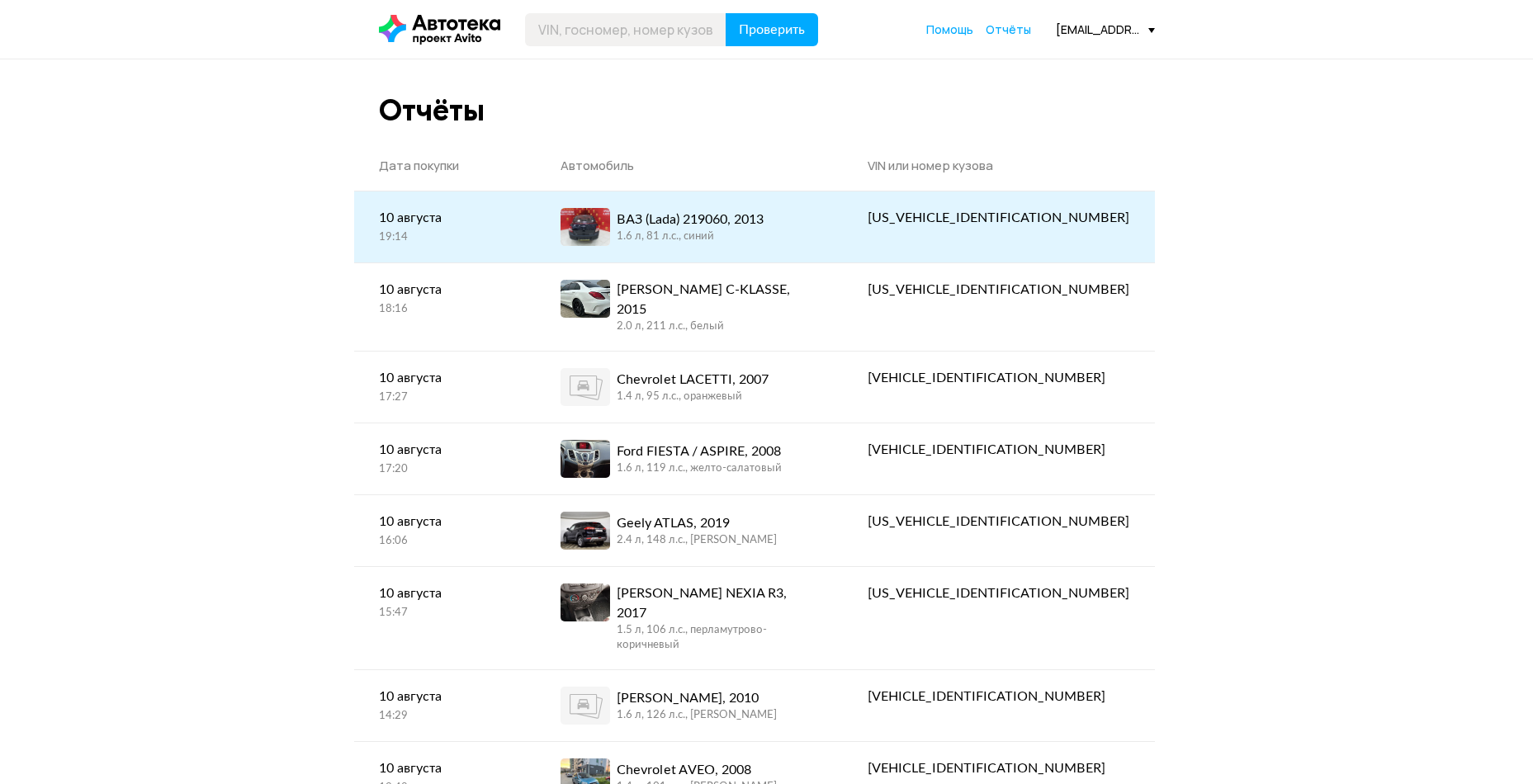
click at [725, 237] on div "1.6 л, 81 л.c., синий" at bounding box center [689, 237] width 147 height 15
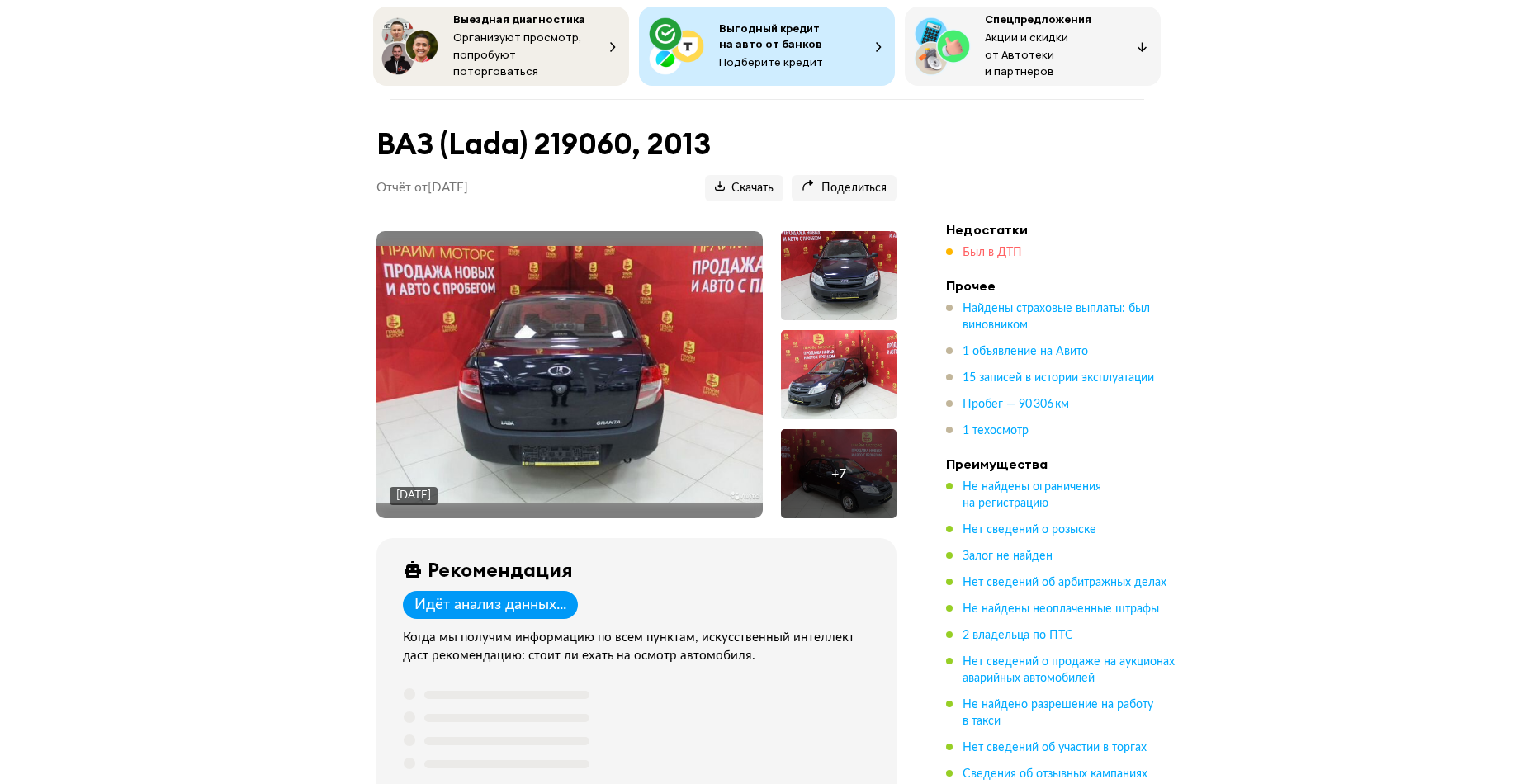
click at [978, 251] on span "Был в ДТП" at bounding box center [991, 253] width 59 height 12
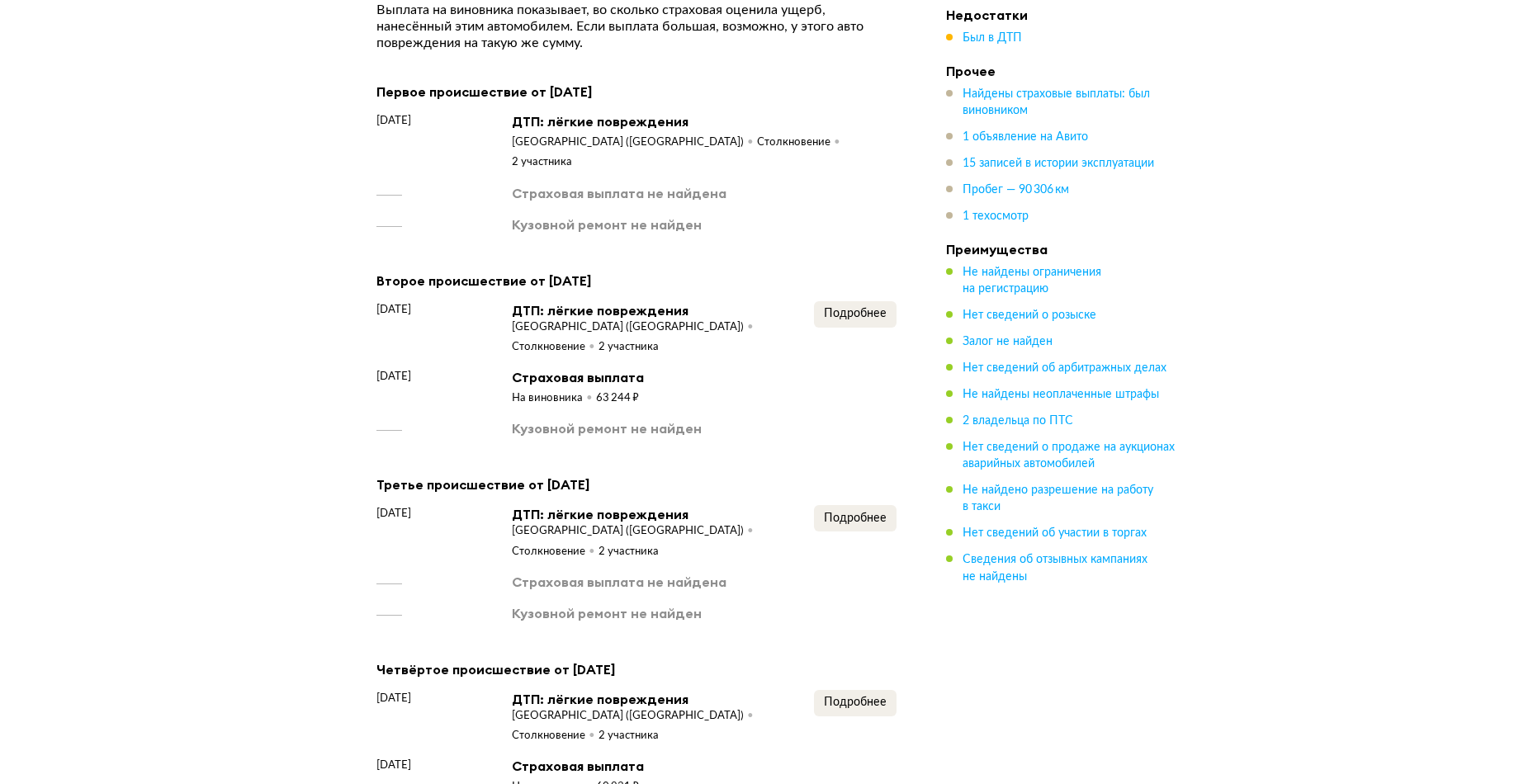
scroll to position [2380, 0]
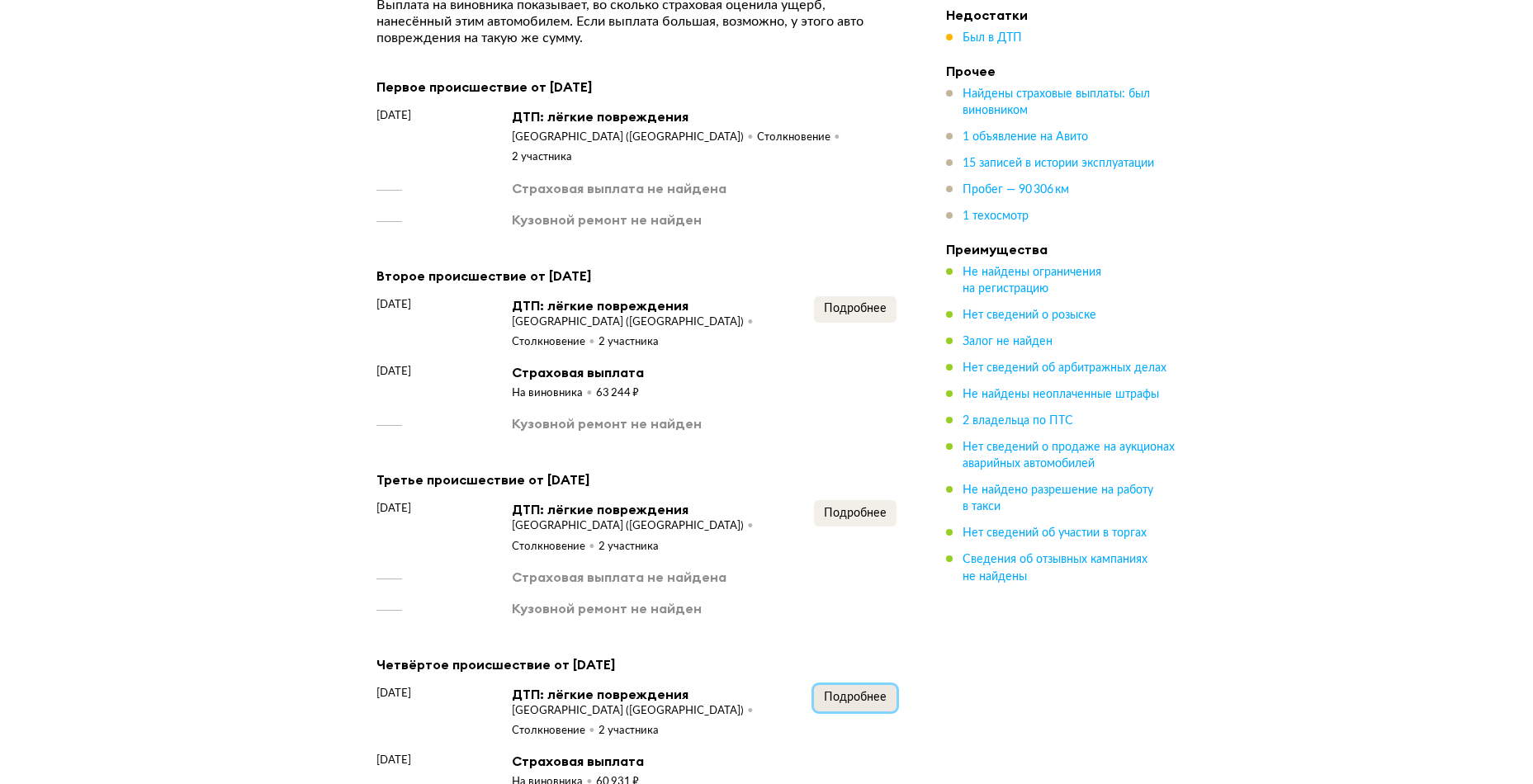
click at [866, 692] on span "Подробнее" at bounding box center [855, 697] width 63 height 12
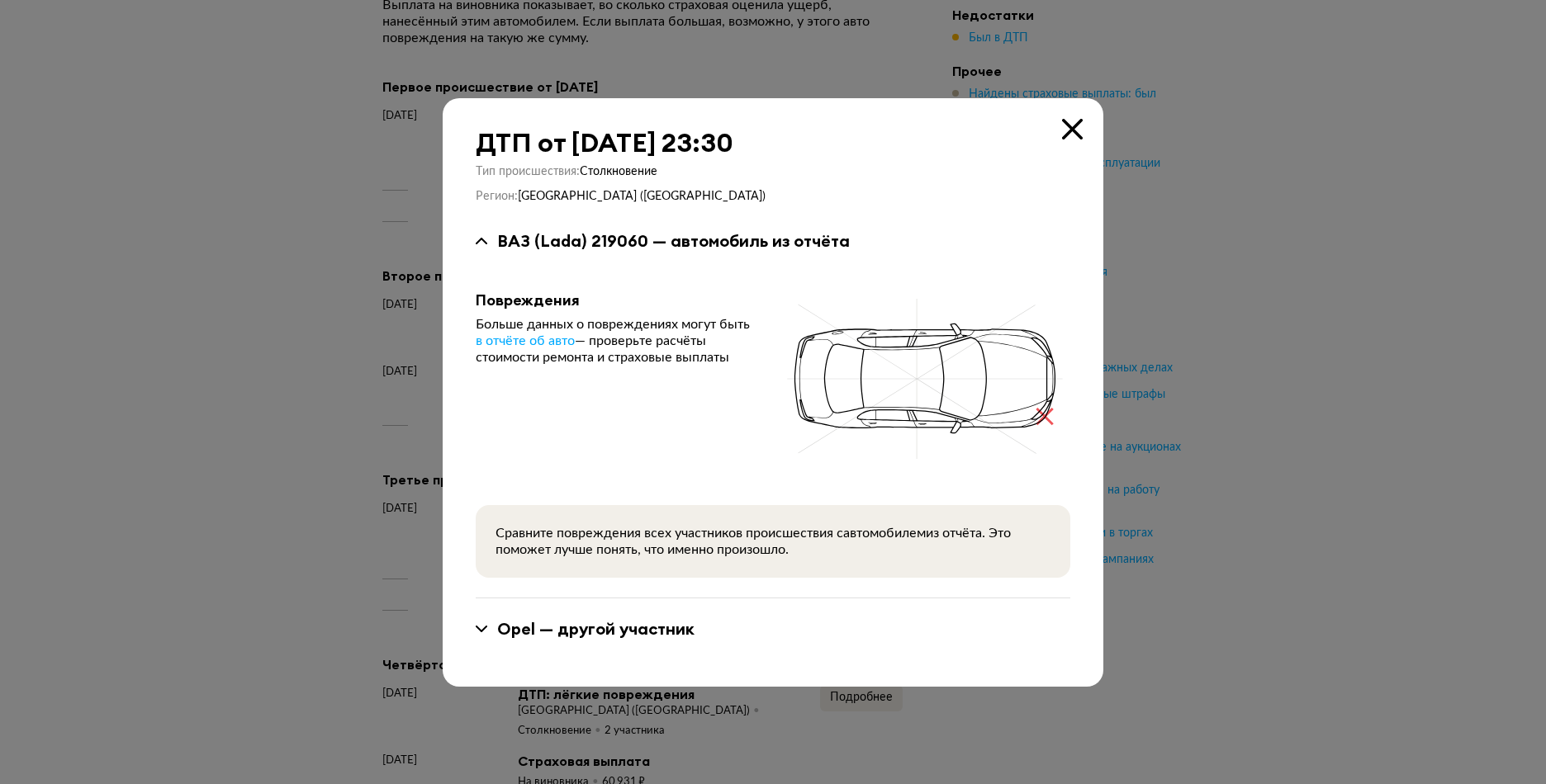
click at [1063, 128] on icon at bounding box center [1072, 129] width 21 height 21
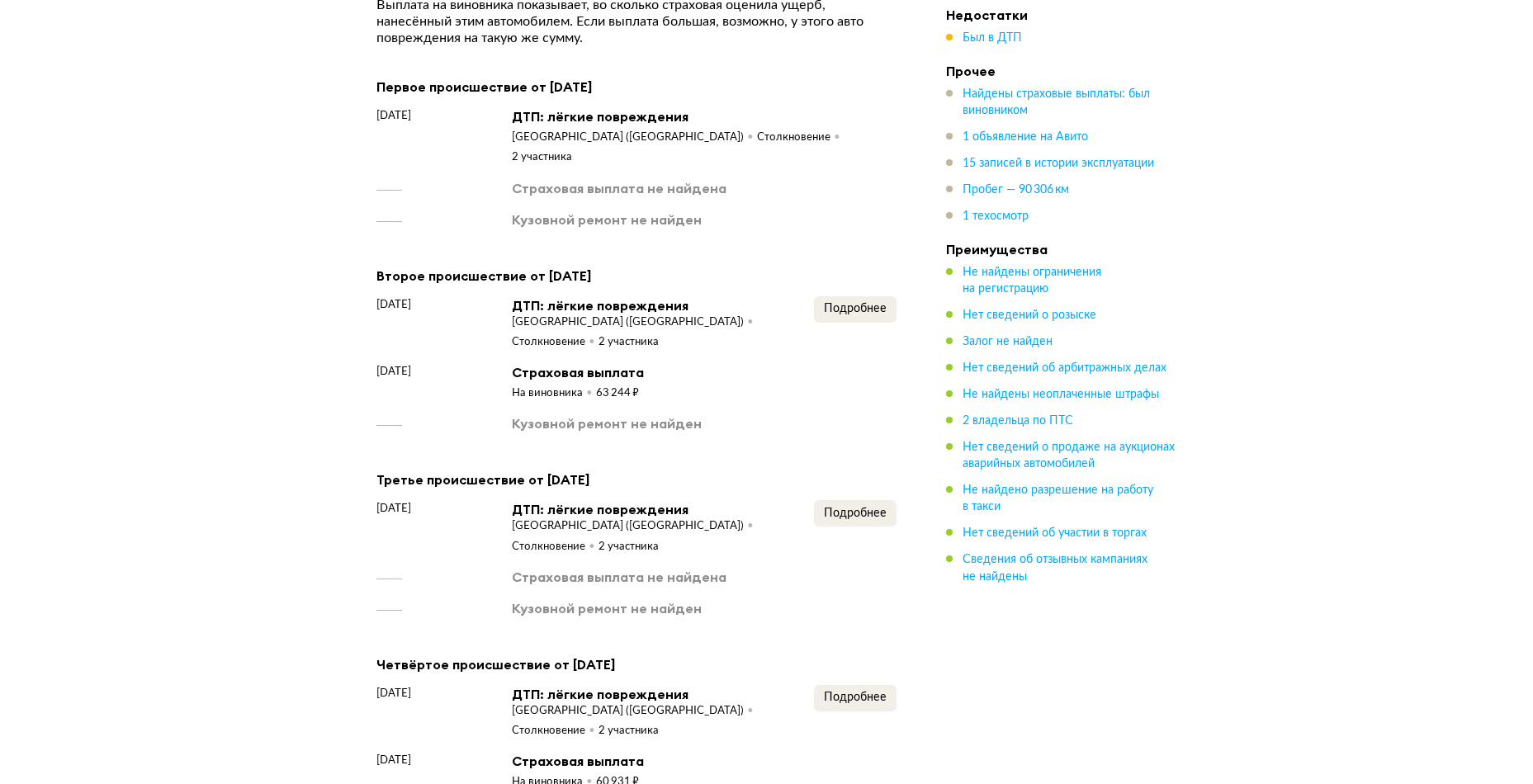
click at [855, 500] on div "Подробнее" at bounding box center [855, 528] width 83 height 55
click at [870, 508] on span "Подробнее" at bounding box center [855, 513] width 63 height 12
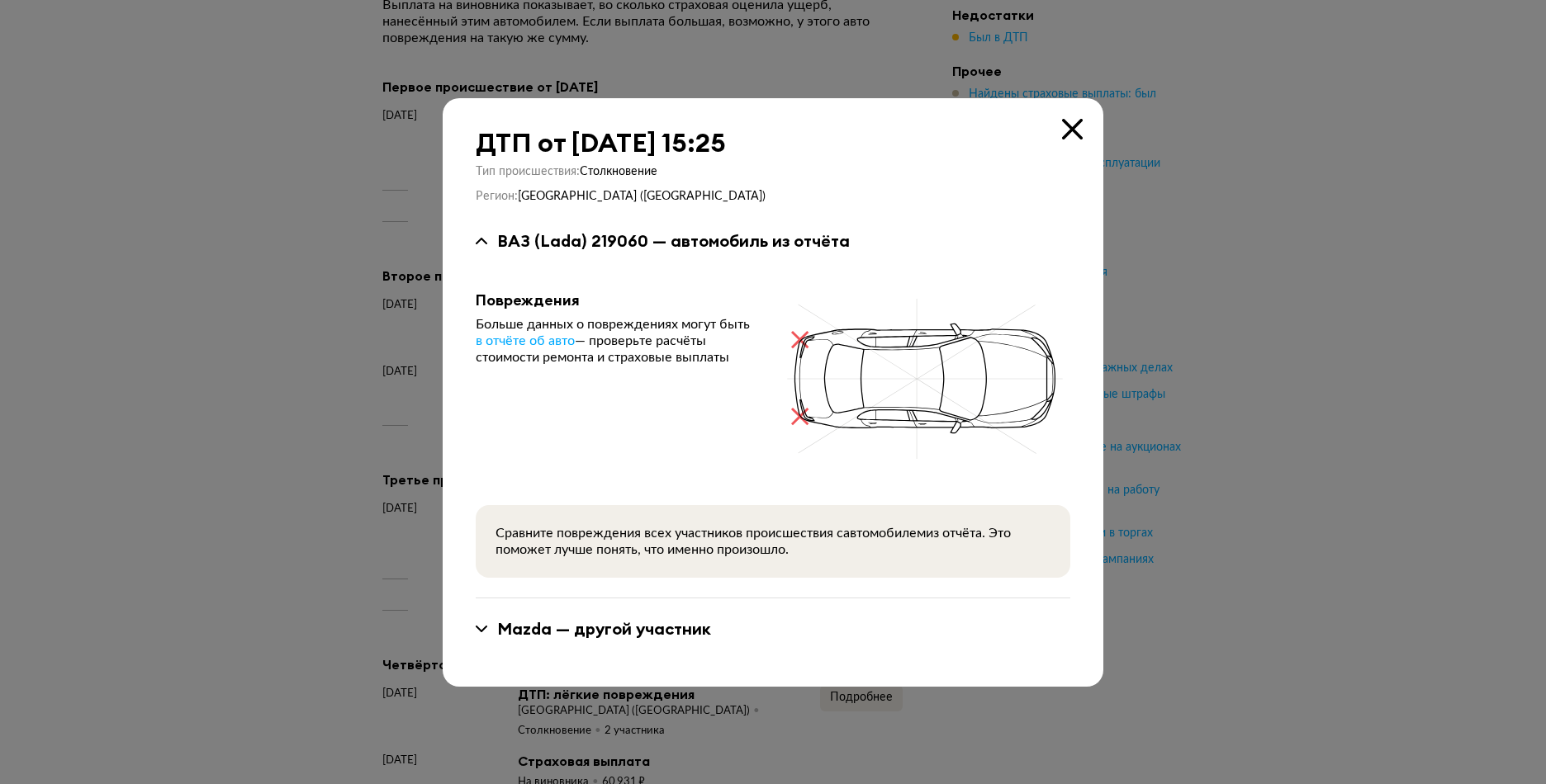
click at [1069, 129] on icon at bounding box center [1072, 129] width 21 height 21
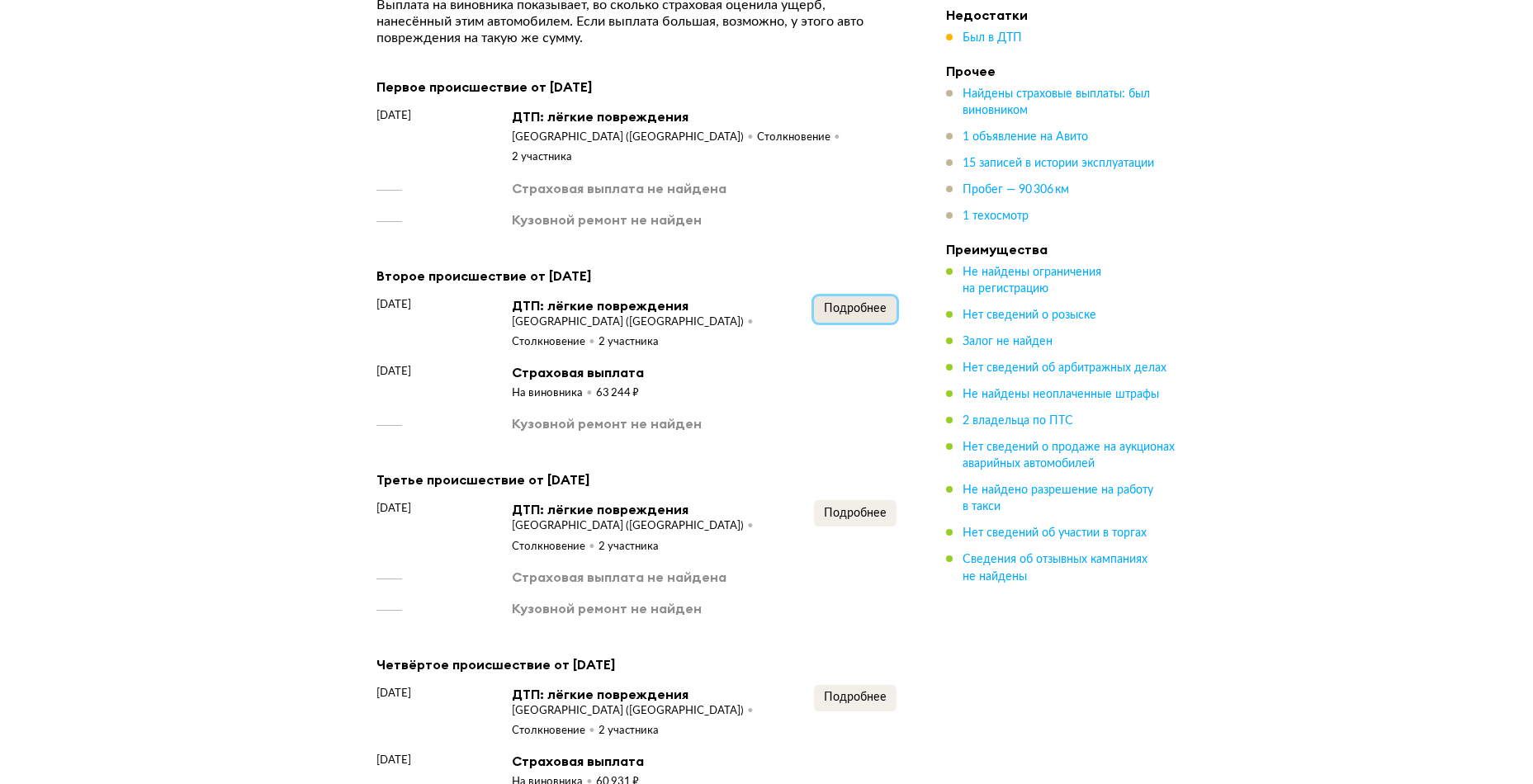
click at [875, 303] on span "Подробнее" at bounding box center [855, 308] width 63 height 12
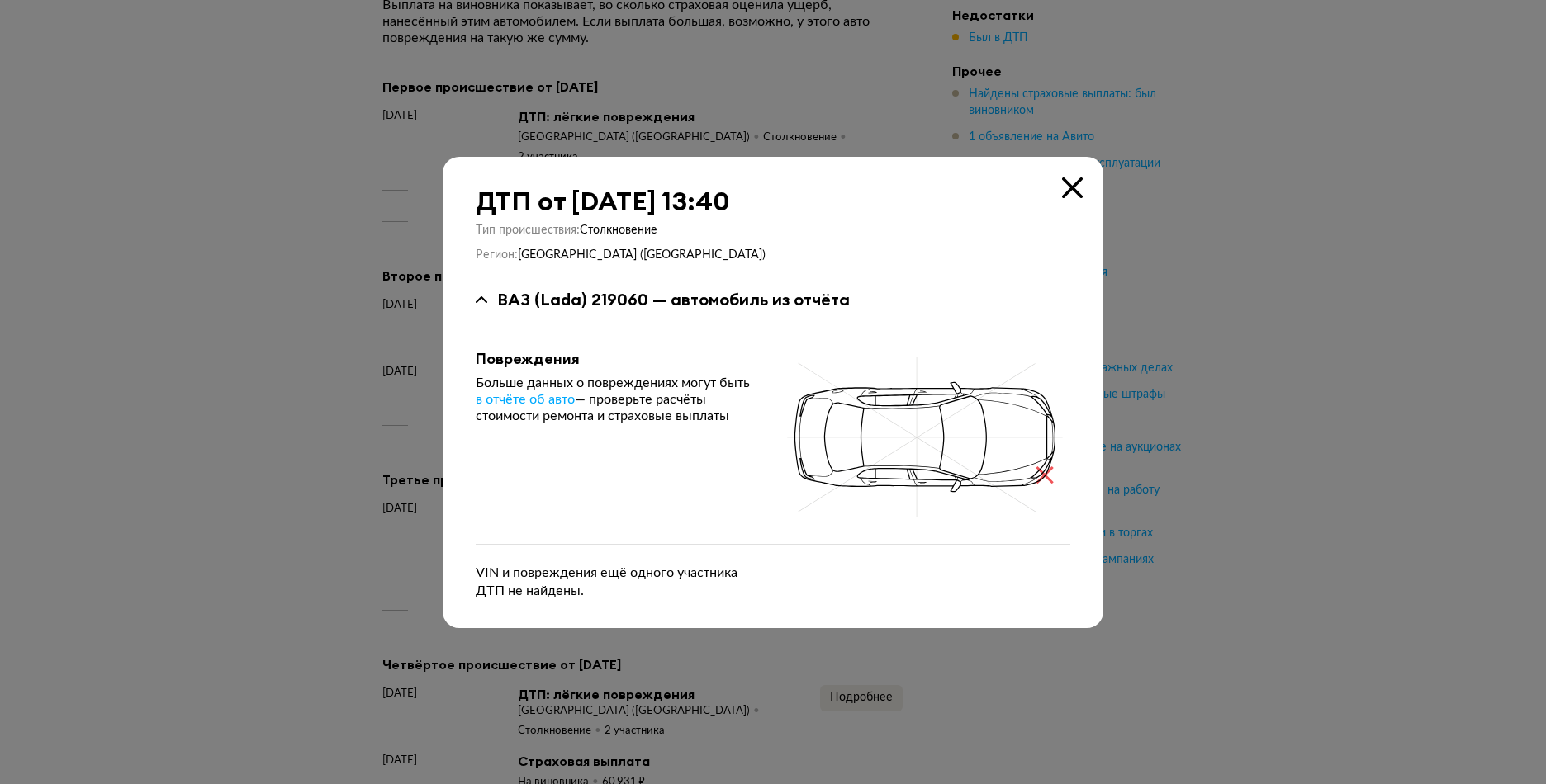
click at [1072, 185] on icon at bounding box center [1072, 188] width 21 height 21
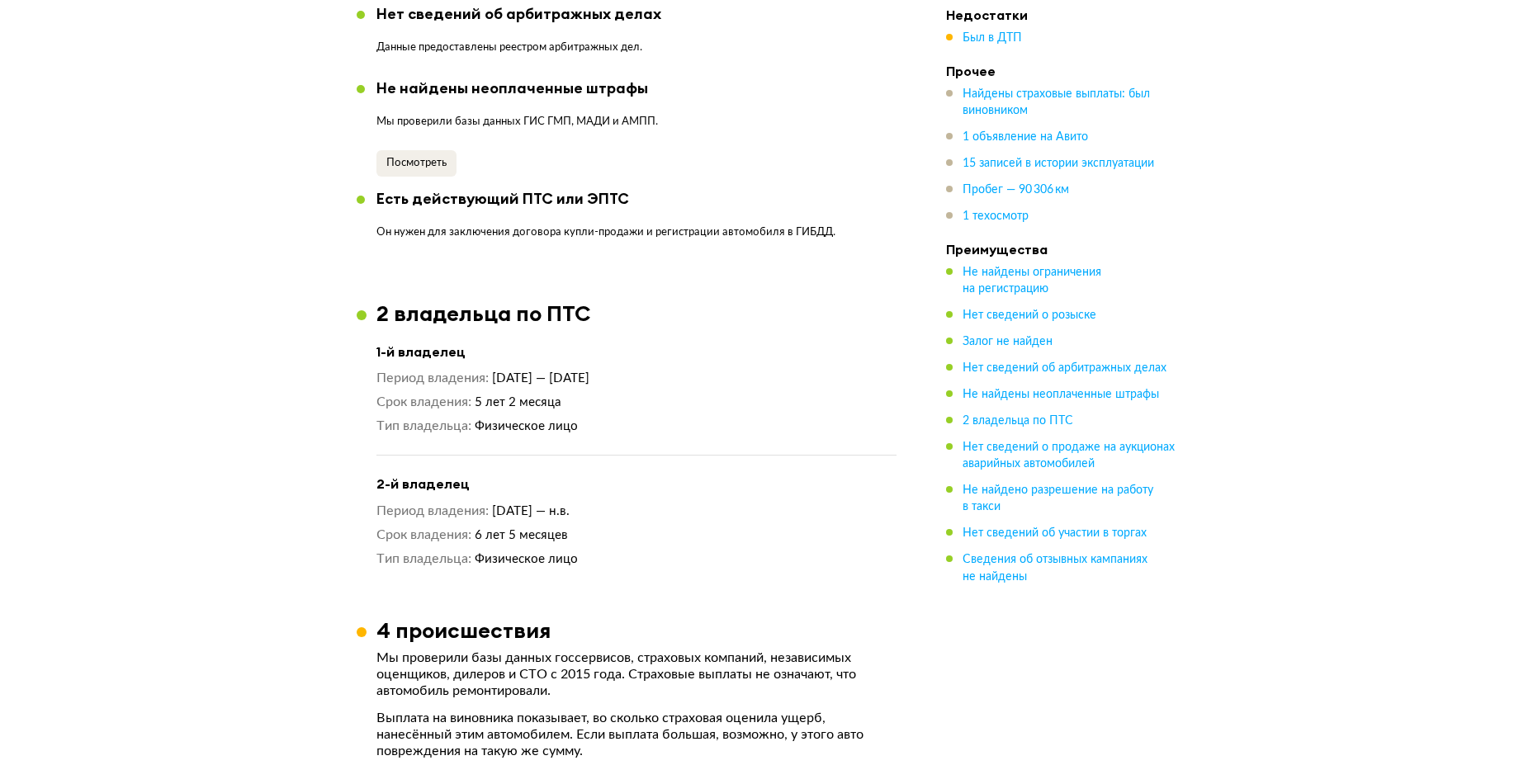
scroll to position [1641, 0]
